Goal: Task Accomplishment & Management: Use online tool/utility

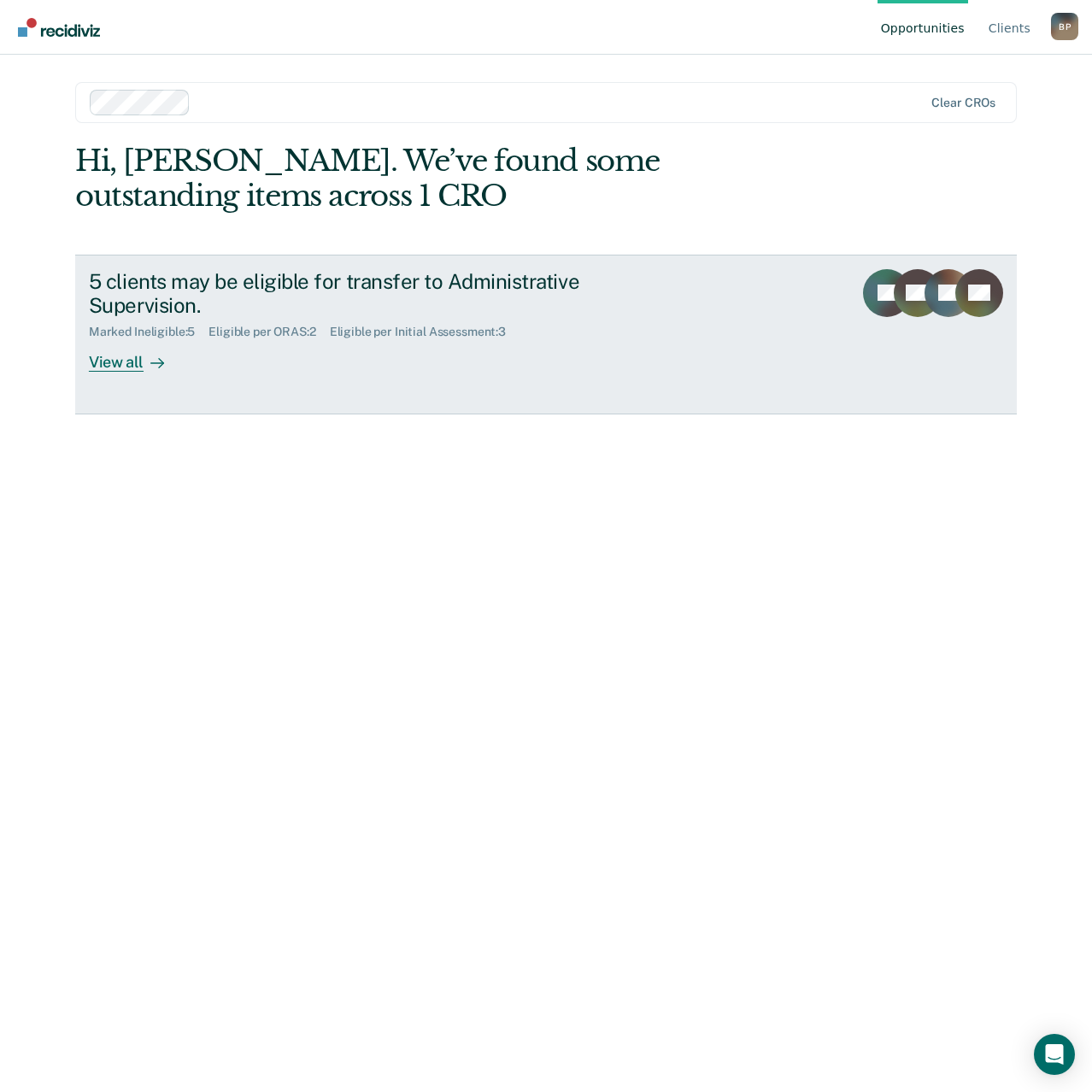
click at [129, 361] on div "View all" at bounding box center [137, 356] width 96 height 33
